Goal: Register for event/course

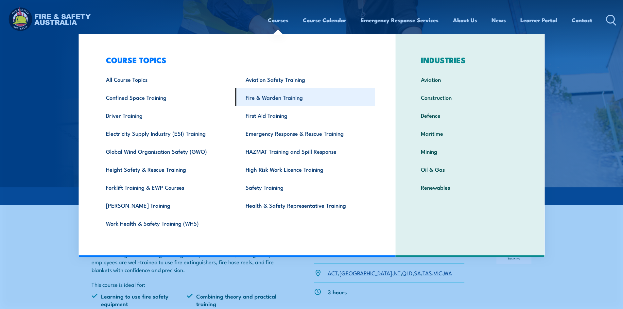
click at [254, 101] on link "Fire & Warden Training" at bounding box center [306, 97] width 140 height 18
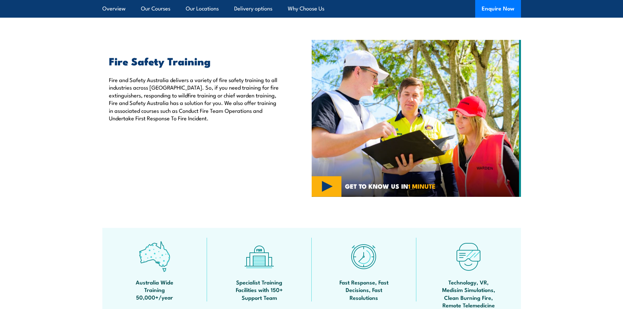
scroll to position [131, 0]
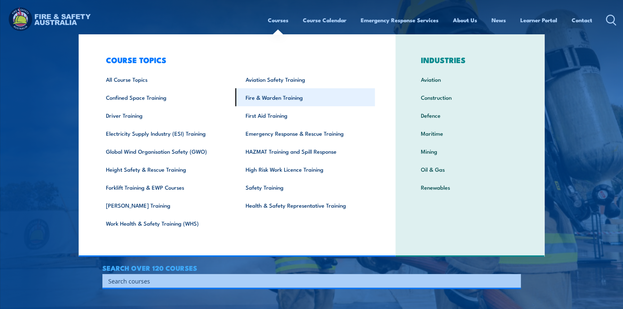
click at [256, 99] on link "Fire & Warden Training" at bounding box center [306, 97] width 140 height 18
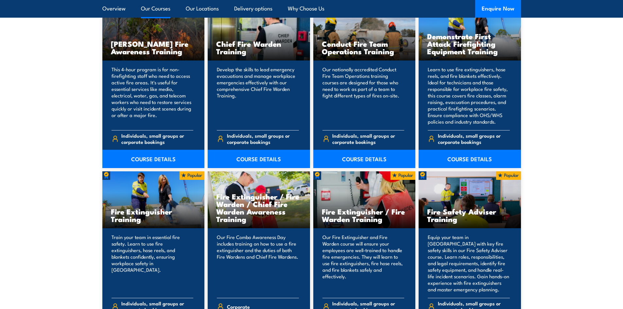
scroll to position [556, 0]
